Goal: Browse casually

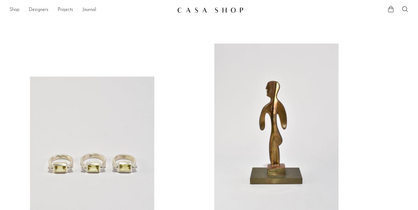
click at [18, 10] on link "Shop" at bounding box center [14, 10] width 10 height 8
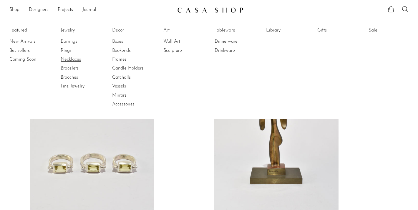
click at [72, 59] on link "Necklaces" at bounding box center [83, 59] width 44 height 6
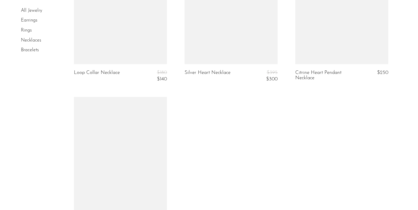
scroll to position [1723, 0]
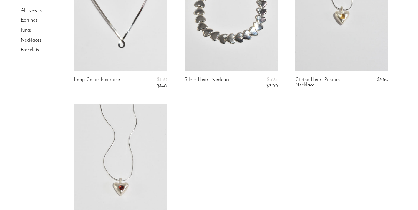
click at [37, 39] on link "Necklaces" at bounding box center [31, 40] width 20 height 5
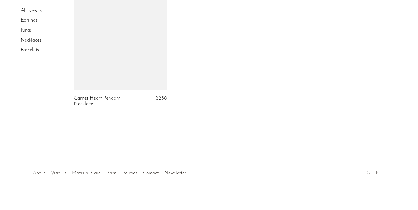
scroll to position [1867, 0]
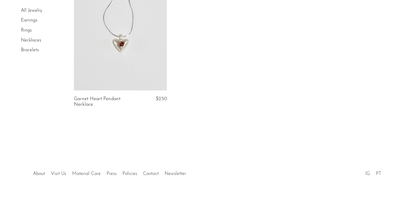
click at [37, 49] on link "Bracelets" at bounding box center [30, 50] width 18 height 5
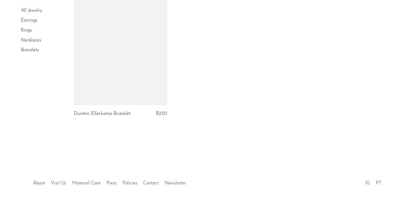
scroll to position [704, 0]
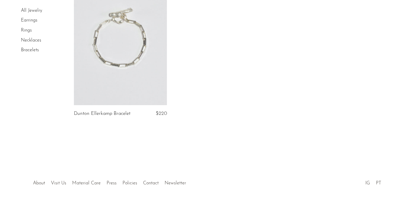
click at [138, 62] on link at bounding box center [120, 40] width 93 height 130
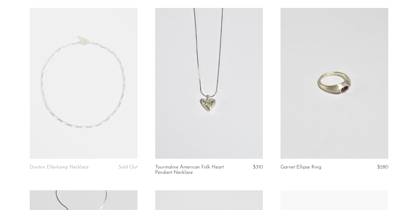
scroll to position [292, 0]
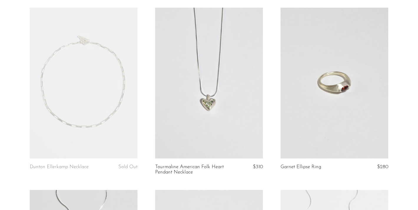
click at [112, 106] on link at bounding box center [84, 83] width 108 height 151
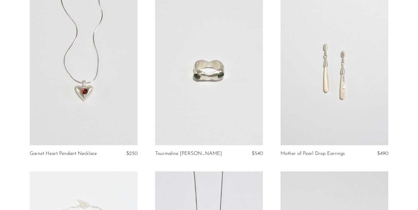
scroll to position [111, 0]
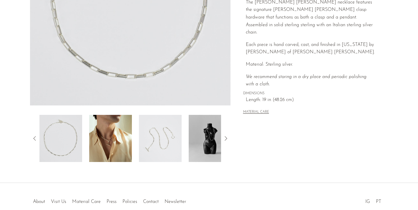
scroll to position [146, 0]
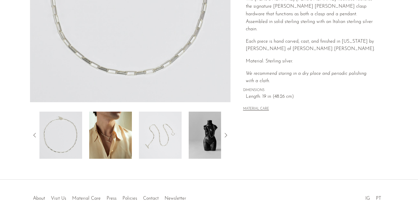
click at [111, 137] on img at bounding box center [110, 135] width 43 height 47
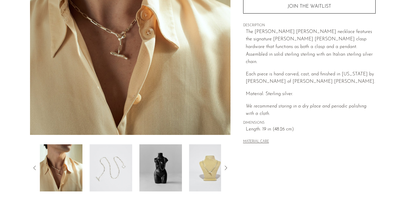
scroll to position [110, 0]
